Goal: Transaction & Acquisition: Purchase product/service

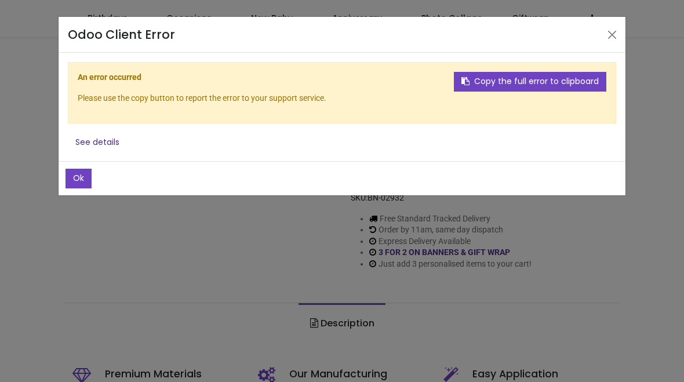
scroll to position [65, 0]
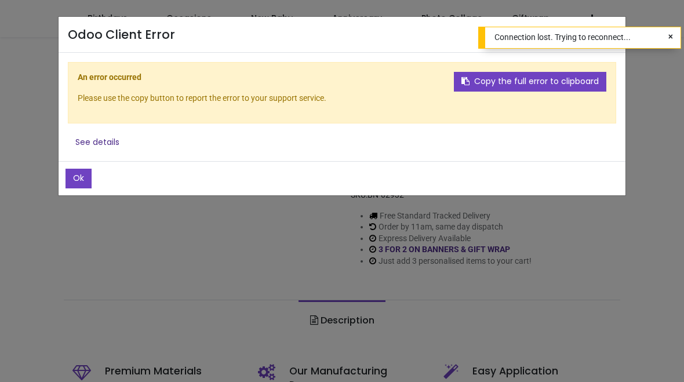
click at [666, 28] on button "Close" at bounding box center [671, 37] width 20 height 20
click at [606, 26] on button "Close" at bounding box center [611, 34] width 17 height 17
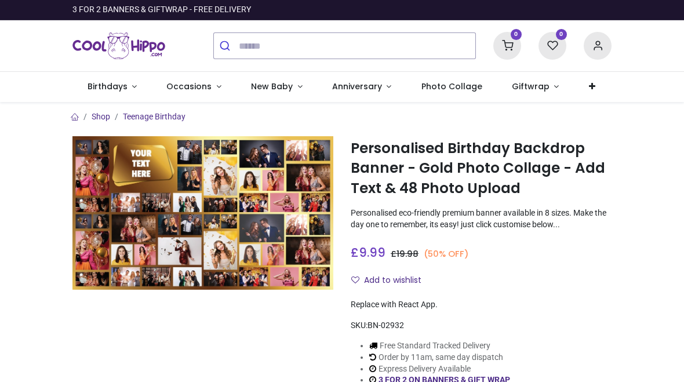
scroll to position [0, 0]
